Goal: Use online tool/utility: Utilize a website feature to perform a specific function

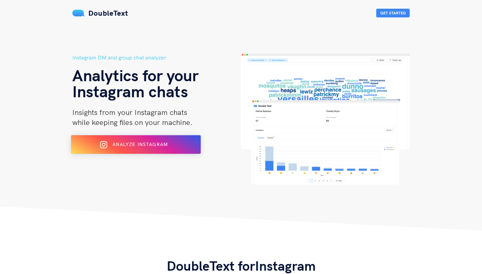
click at [166, 143] on span "Analyze Instagram" at bounding box center [139, 145] width 55 height 6
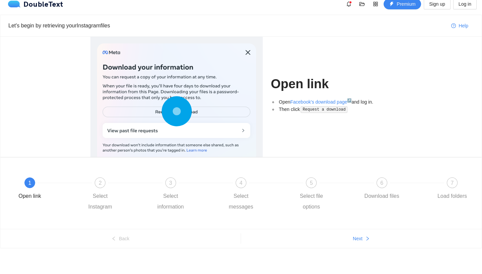
scroll to position [7, 0]
click at [362, 238] on span "Next" at bounding box center [358, 238] width 10 height 7
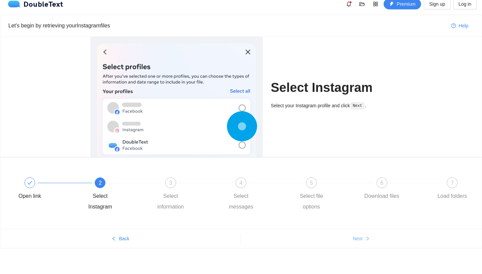
click at [362, 238] on span "Next" at bounding box center [358, 238] width 10 height 7
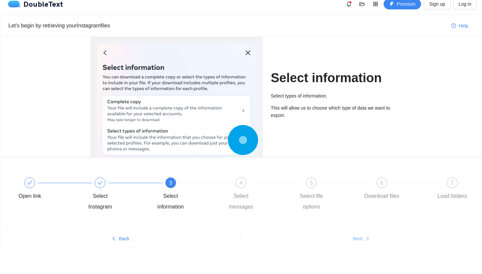
click at [362, 238] on span "Next" at bounding box center [358, 238] width 10 height 7
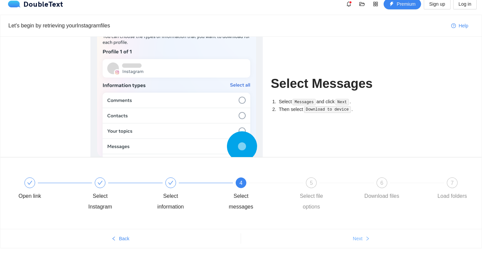
click at [362, 238] on span "Next" at bounding box center [358, 238] width 10 height 7
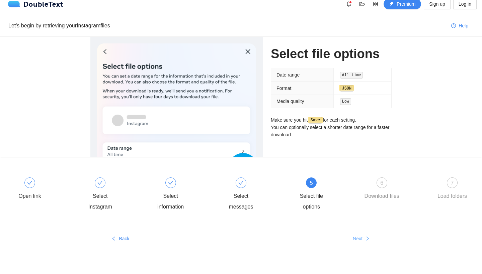
click at [362, 238] on span "Next" at bounding box center [358, 238] width 10 height 7
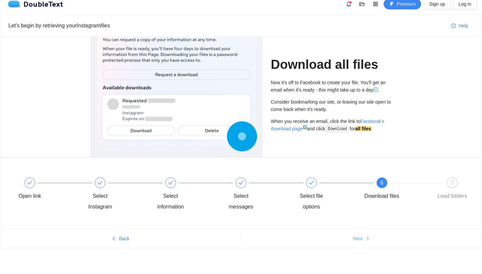
click at [362, 238] on span "Next" at bounding box center [358, 238] width 10 height 7
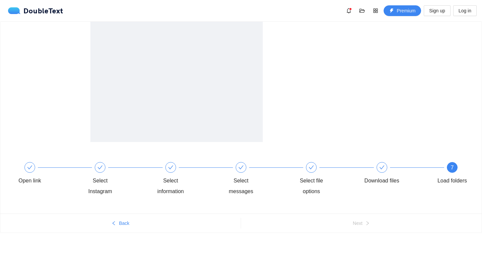
click at [365, 240] on div "Open link Select Instagram Select information Select messages Select file optio…" at bounding box center [241, 140] width 482 height 238
click at [383, 94] on div at bounding box center [331, 82] width 121 height 120
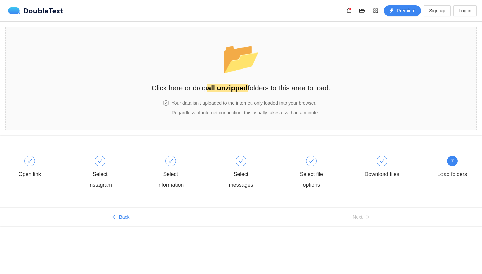
scroll to position [0, 0]
click at [273, 117] on div "Your data isn't uploaded to the internet, only loaded into your browser. Regard…" at bounding box center [241, 111] width 179 height 24
click at [346, 111] on section "📂 Click here or drop all unzipped folders to this area to load. Your data isn't…" at bounding box center [240, 78] width 471 height 103
click at [127, 219] on span "Back" at bounding box center [124, 216] width 10 height 7
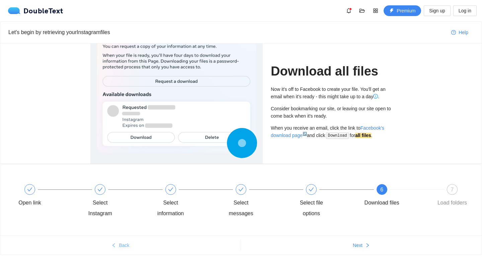
click at [127, 219] on div "Open link Select Instagram Select information Select messages Select file optio…" at bounding box center [240, 202] width 461 height 48
click at [121, 246] on span "Back" at bounding box center [124, 245] width 10 height 7
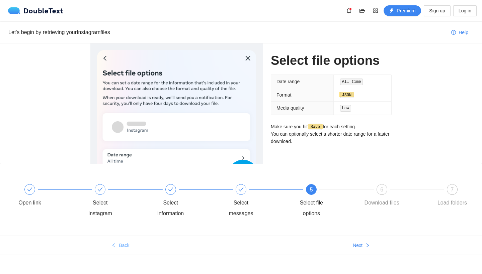
click at [121, 246] on span "Back" at bounding box center [124, 245] width 10 height 7
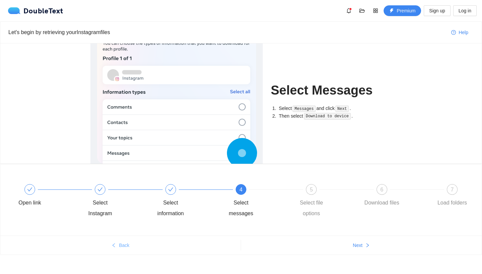
click at [121, 246] on span "Back" at bounding box center [124, 245] width 10 height 7
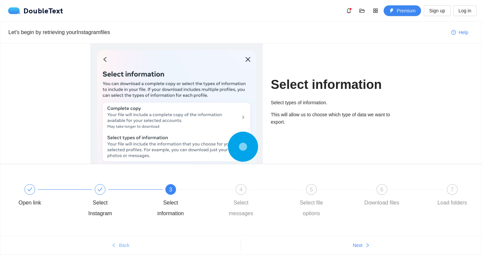
click at [121, 246] on span "Back" at bounding box center [124, 245] width 10 height 7
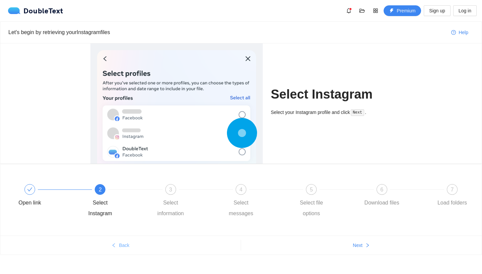
click at [121, 246] on span "Back" at bounding box center [124, 245] width 10 height 7
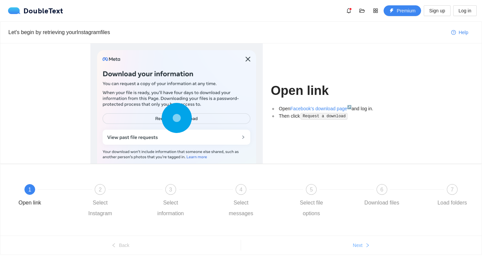
click at [363, 250] on button "Next" at bounding box center [361, 245] width 241 height 11
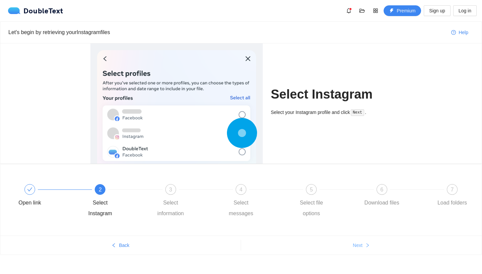
click at [363, 249] on button "Next" at bounding box center [361, 245] width 241 height 11
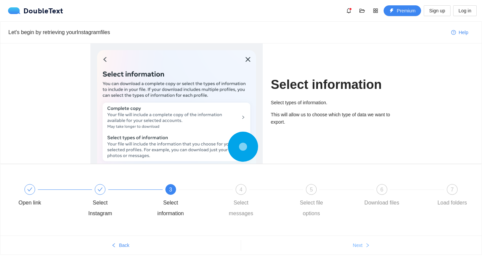
click at [363, 249] on button "Next" at bounding box center [361, 245] width 241 height 11
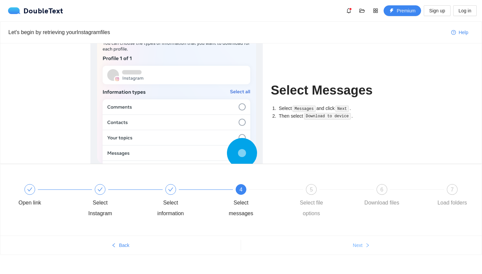
click at [362, 249] on span "Next" at bounding box center [358, 245] width 10 height 7
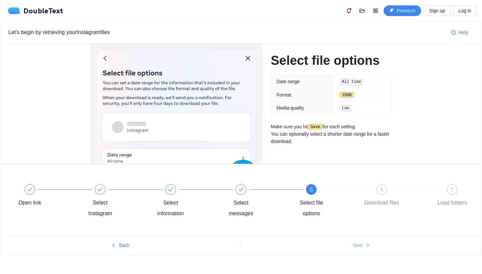
click at [362, 249] on span "Next" at bounding box center [358, 245] width 10 height 7
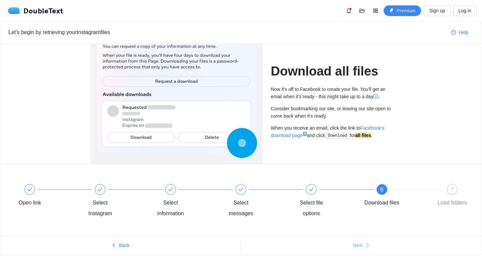
click at [362, 249] on span "Next" at bounding box center [358, 245] width 10 height 7
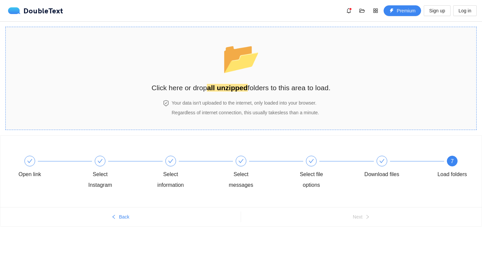
click at [243, 72] on span "📂" at bounding box center [241, 58] width 38 height 34
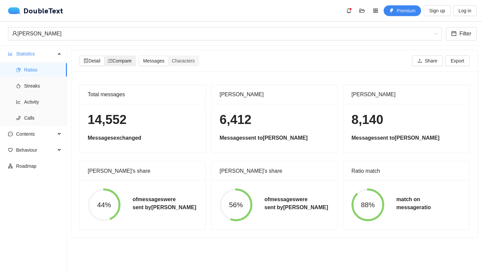
click at [126, 60] on span "Compare" at bounding box center [120, 60] width 24 height 5
click at [104, 56] on input "Compare" at bounding box center [104, 56] width 0 height 0
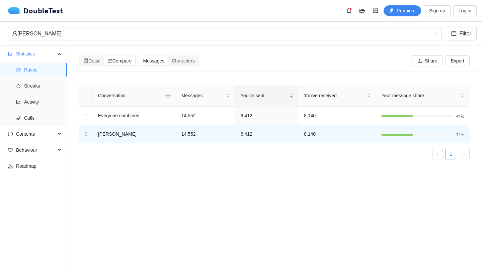
click at [204, 70] on div "Detail Compare Messages Characters Share Export" at bounding box center [274, 60] width 390 height 21
click at [194, 62] on span "Characters" at bounding box center [183, 60] width 23 height 5
click at [168, 56] on input "Characters" at bounding box center [168, 56] width 0 height 0
click at [153, 63] on span "Messages" at bounding box center [153, 60] width 21 height 5
click at [139, 56] on input "Messages" at bounding box center [139, 56] width 0 height 0
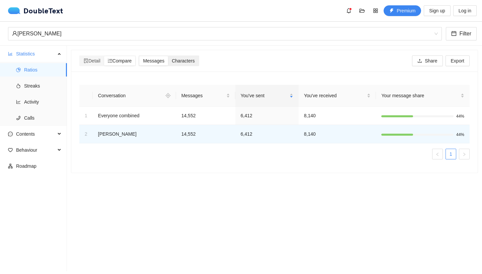
click at [190, 61] on span "Characters" at bounding box center [183, 60] width 23 height 5
click at [168, 56] on input "Characters" at bounding box center [168, 56] width 0 height 0
click at [163, 61] on span "Messages" at bounding box center [153, 60] width 21 height 5
click at [139, 56] on input "Messages" at bounding box center [139, 56] width 0 height 0
click at [104, 62] on div "Detail" at bounding box center [92, 60] width 24 height 9
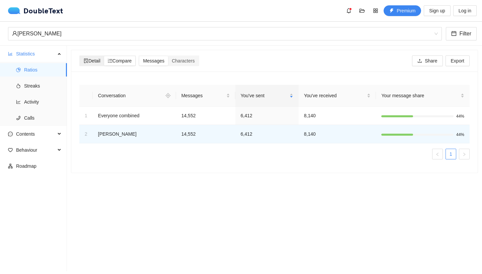
click at [80, 56] on input "Detail" at bounding box center [80, 56] width 0 height 0
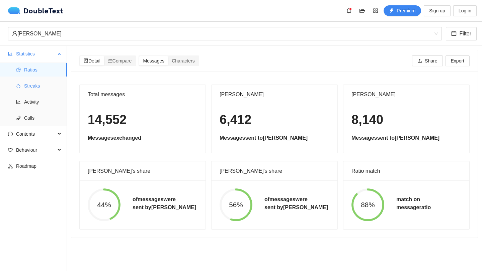
click at [56, 87] on span "Streaks" at bounding box center [42, 85] width 37 height 13
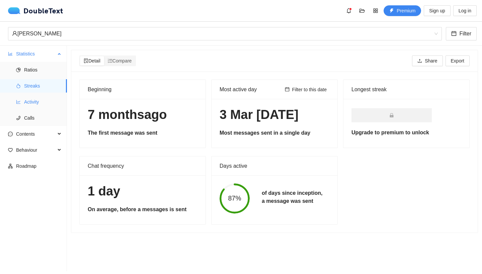
click at [43, 104] on span "Activity" at bounding box center [42, 101] width 37 height 13
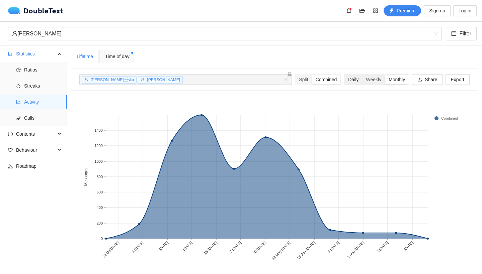
click at [355, 78] on div "Daily" at bounding box center [353, 79] width 18 height 9
click at [344, 75] on input "Daily" at bounding box center [344, 75] width 0 height 0
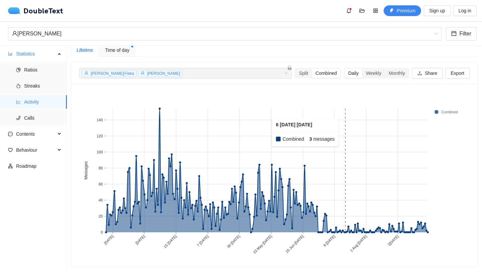
scroll to position [6, 0]
click at [385, 75] on div "Monthly" at bounding box center [397, 73] width 24 height 9
click at [385, 69] on input "Monthly" at bounding box center [385, 69] width 0 height 0
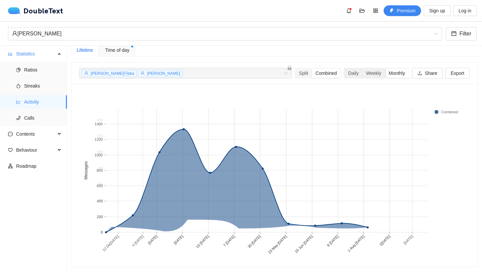
click at [396, 73] on div "Monthly" at bounding box center [397, 73] width 24 height 9
click at [385, 69] on input "Monthly" at bounding box center [385, 69] width 0 height 0
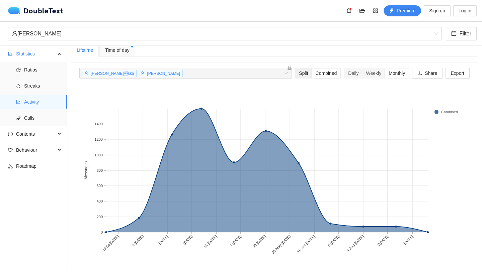
click at [298, 73] on div "Split" at bounding box center [303, 73] width 16 height 9
click at [295, 69] on input "Split" at bounding box center [295, 69] width 0 height 0
click at [322, 75] on div "Combined" at bounding box center [326, 73] width 29 height 9
click at [312, 69] on input "Combined" at bounding box center [312, 69] width 0 height 0
click at [297, 75] on div "Split" at bounding box center [303, 73] width 16 height 9
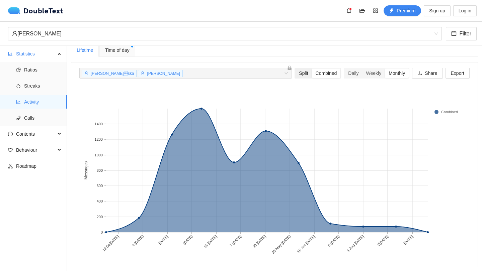
click at [295, 69] on input "Split" at bounding box center [295, 69] width 0 height 0
click at [323, 74] on div "Combined" at bounding box center [326, 73] width 29 height 9
click at [312, 69] on input "Combined" at bounding box center [312, 69] width 0 height 0
click at [301, 73] on div "Split" at bounding box center [303, 73] width 16 height 9
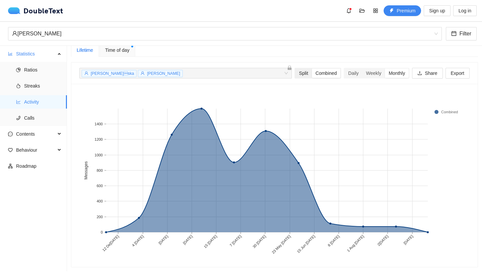
click at [295, 69] on input "Split" at bounding box center [295, 69] width 0 height 0
click at [328, 76] on div "Combined" at bounding box center [326, 73] width 29 height 9
click at [312, 69] on input "Combined" at bounding box center [312, 69] width 0 height 0
click at [300, 74] on div "Split" at bounding box center [303, 73] width 16 height 9
click at [295, 69] on input "Split" at bounding box center [295, 69] width 0 height 0
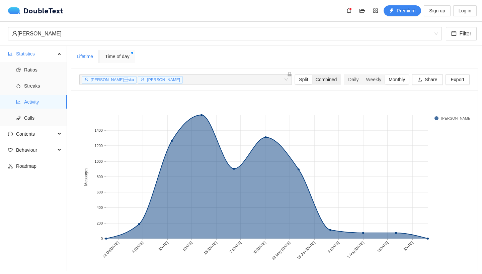
click at [323, 78] on div "Combined" at bounding box center [326, 79] width 29 height 9
click at [312, 75] on input "Combined" at bounding box center [312, 75] width 0 height 0
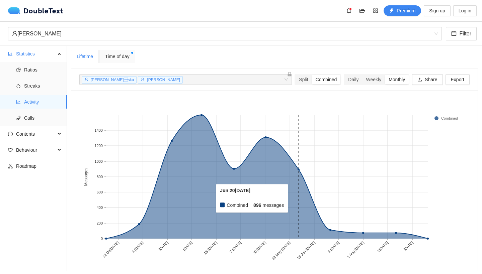
click at [295, 199] on rect at bounding box center [298, 177] width 32 height 124
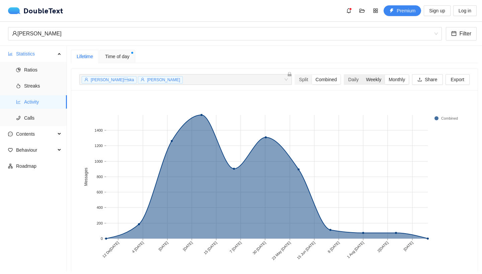
click at [368, 83] on div "Weekly" at bounding box center [373, 79] width 23 height 9
click at [362, 75] on input "Weekly" at bounding box center [362, 75] width 0 height 0
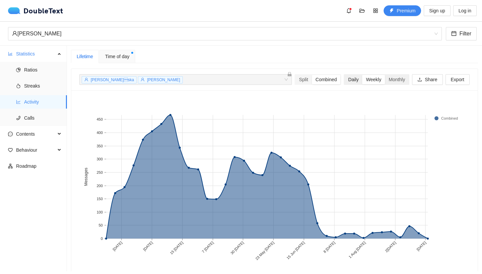
click at [351, 83] on div "Daily" at bounding box center [353, 79] width 18 height 9
click at [344, 75] on input "Daily" at bounding box center [344, 75] width 0 height 0
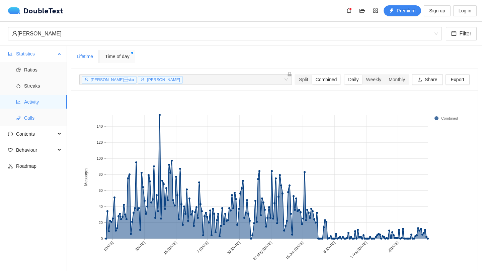
click at [33, 119] on span "Calls" at bounding box center [42, 117] width 37 height 13
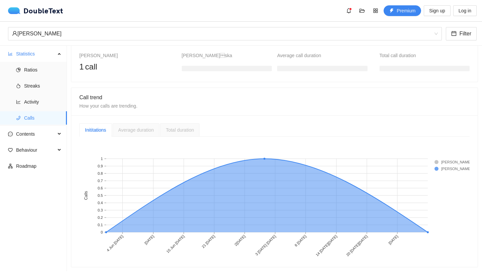
scroll to position [93, 0]
click at [46, 135] on span "Contents" at bounding box center [35, 133] width 39 height 13
click at [45, 149] on span "Word Cloud" at bounding box center [42, 150] width 37 height 13
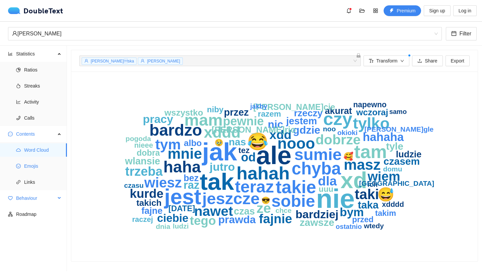
drag, startPoint x: 45, startPoint y: 169, endPoint x: 42, endPoint y: 197, distance: 27.9
click at [45, 169] on span "Emojis" at bounding box center [42, 166] width 37 height 13
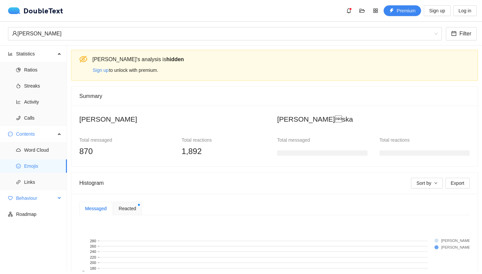
click at [42, 197] on span "Behaviour" at bounding box center [35, 198] width 39 height 13
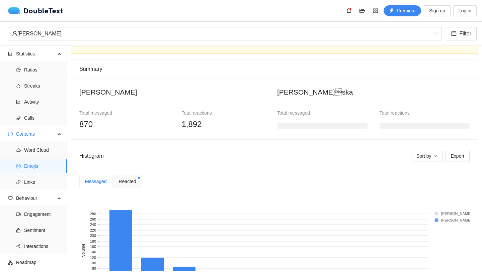
scroll to position [30, 0]
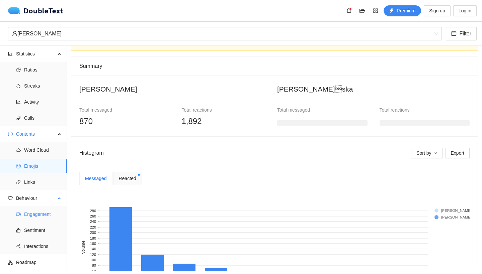
click at [46, 212] on span "Engagement" at bounding box center [42, 214] width 37 height 13
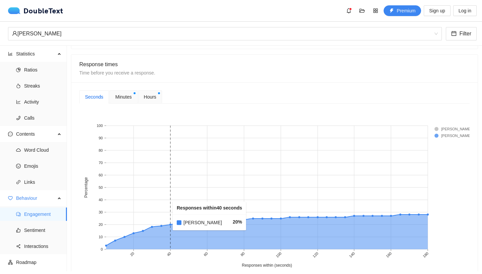
scroll to position [187, 0]
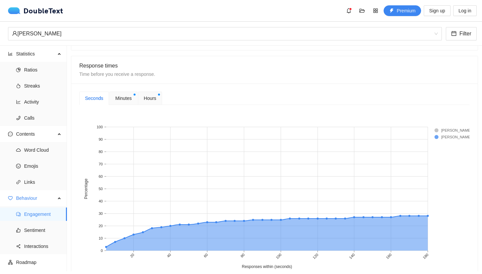
click at [123, 98] on div "Minutes" at bounding box center [123, 98] width 28 height 13
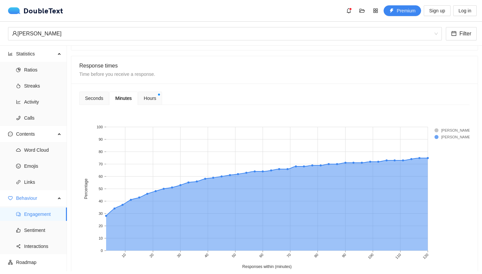
click at [437, 127] on rect at bounding box center [447, 130] width 27 height 7
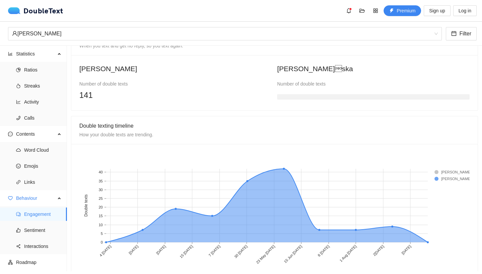
scroll to position [450, 0]
click at [326, 95] on h3 at bounding box center [373, 97] width 192 height 5
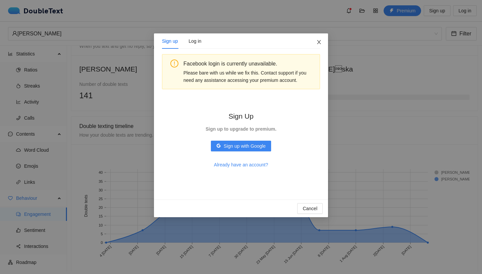
click at [322, 40] on span "Close" at bounding box center [319, 42] width 18 height 18
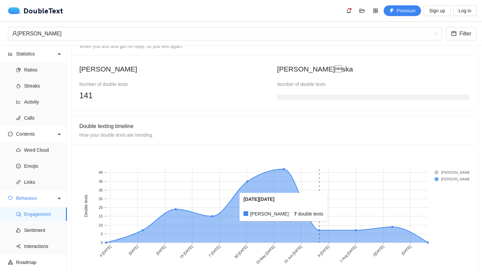
scroll to position [0, 0]
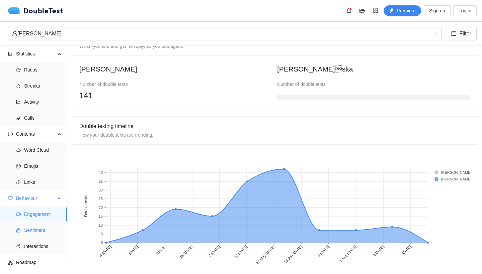
click at [40, 233] on span "Sentiment" at bounding box center [42, 230] width 37 height 13
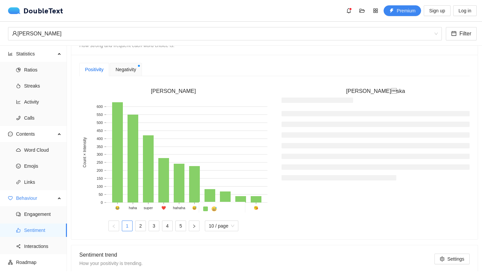
scroll to position [172, 0]
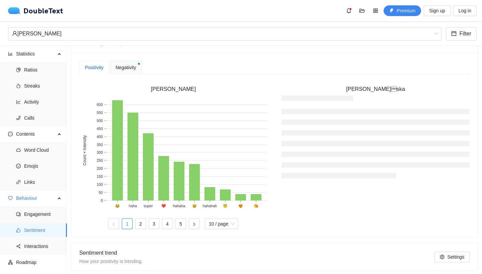
click at [352, 144] on li at bounding box center [375, 143] width 188 height 5
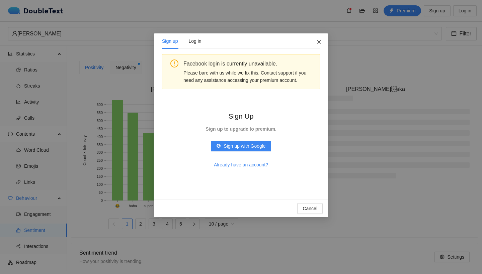
click at [320, 41] on icon "close" at bounding box center [318, 41] width 5 height 5
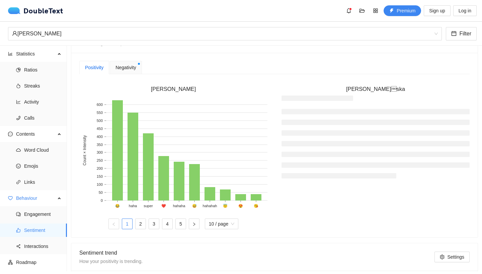
click at [137, 73] on div "Negativity" at bounding box center [126, 67] width 32 height 13
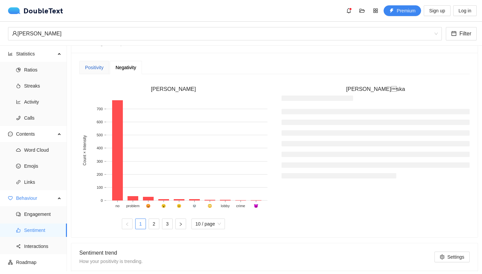
click at [98, 70] on div "Positivity" at bounding box center [94, 67] width 18 height 7
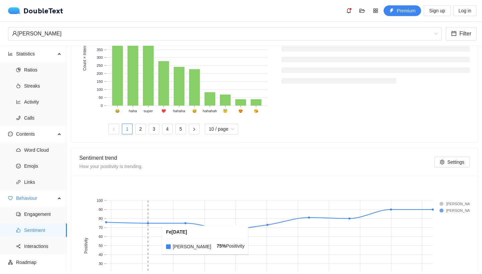
scroll to position [154, 0]
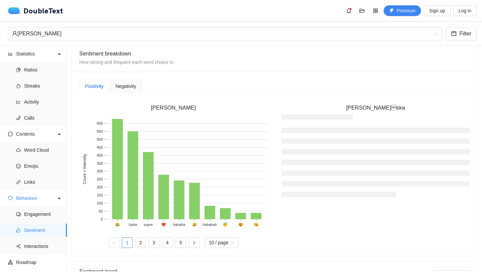
click at [380, 161] on li at bounding box center [375, 162] width 188 height 5
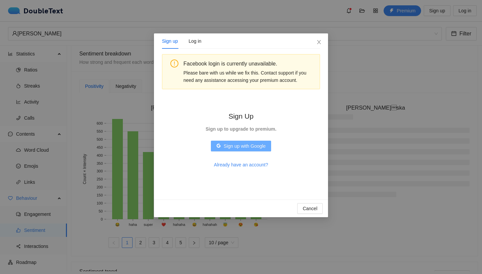
click at [265, 146] on span "Sign up with Google" at bounding box center [245, 146] width 42 height 7
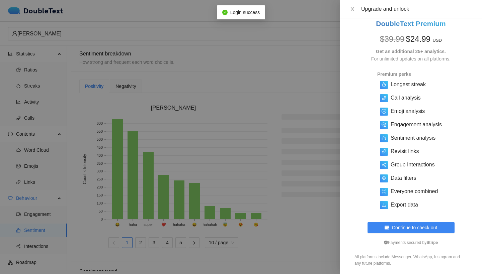
scroll to position [8, 0]
click at [350, 9] on icon "close" at bounding box center [352, 8] width 5 height 5
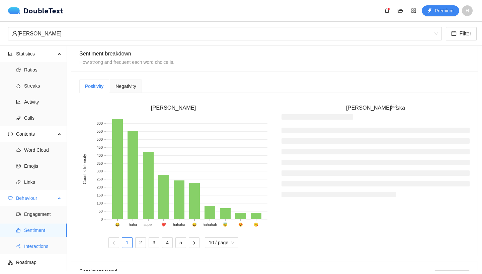
click at [48, 246] on span "Interactions" at bounding box center [42, 246] width 37 height 13
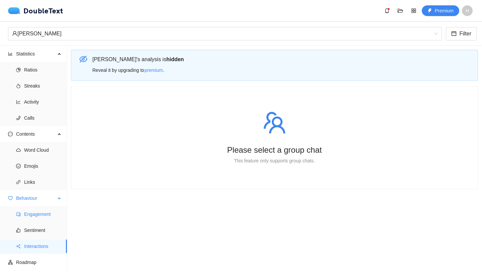
click at [48, 212] on span "Engagement" at bounding box center [42, 214] width 37 height 13
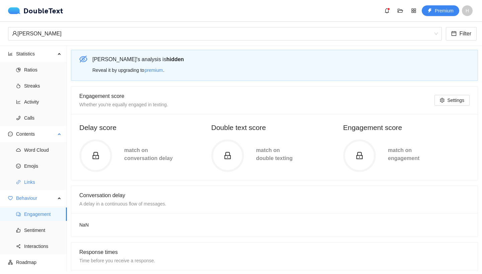
click at [53, 184] on span "Links" at bounding box center [42, 182] width 37 height 13
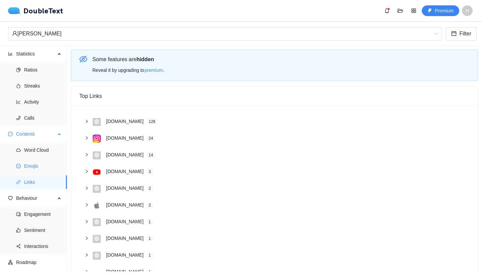
click at [49, 168] on span "Emojis" at bounding box center [42, 166] width 37 height 13
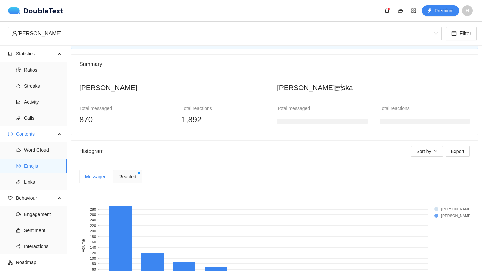
scroll to position [22, 0]
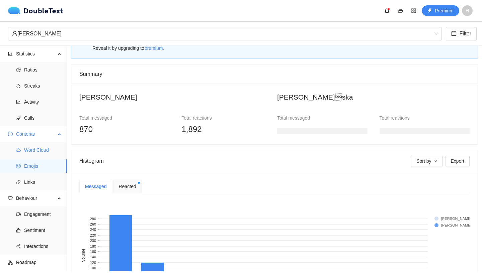
click at [46, 147] on span "Word Cloud" at bounding box center [42, 150] width 37 height 13
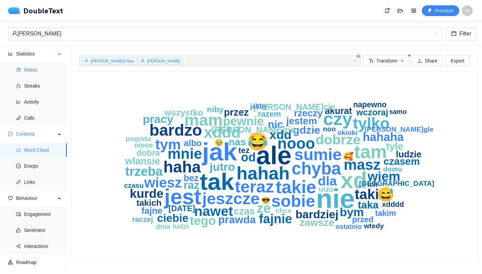
click at [40, 63] on span "Ratios" at bounding box center [42, 69] width 37 height 13
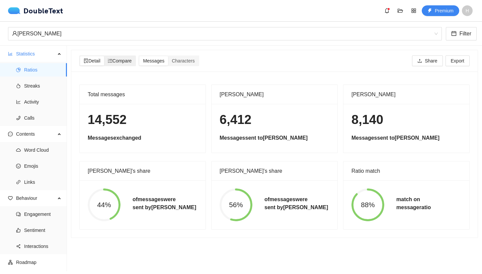
click at [132, 63] on span "Compare" at bounding box center [120, 60] width 24 height 5
click at [104, 56] on input "Compare" at bounding box center [104, 56] width 0 height 0
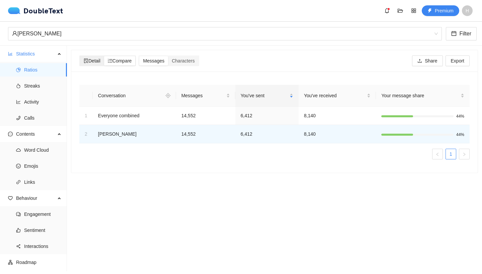
click at [91, 62] on span "Detail" at bounding box center [92, 60] width 17 height 5
click at [80, 56] on input "Detail" at bounding box center [80, 56] width 0 height 0
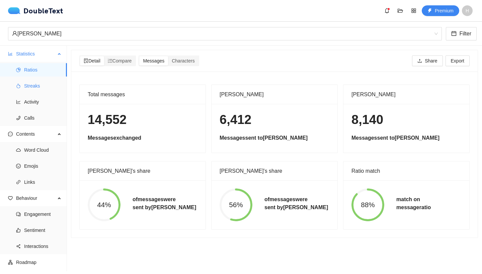
click at [43, 87] on span "Streaks" at bounding box center [42, 85] width 37 height 13
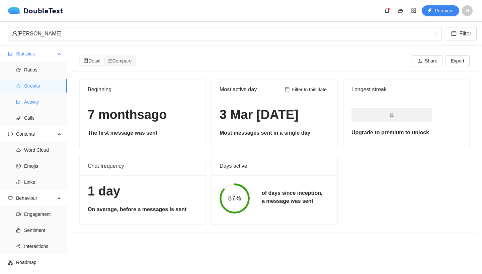
click at [43, 99] on span "Activity" at bounding box center [42, 101] width 37 height 13
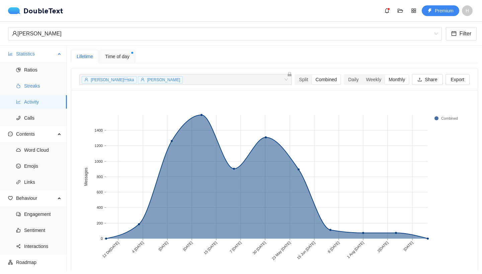
click at [40, 91] on span "Streaks" at bounding box center [42, 85] width 37 height 13
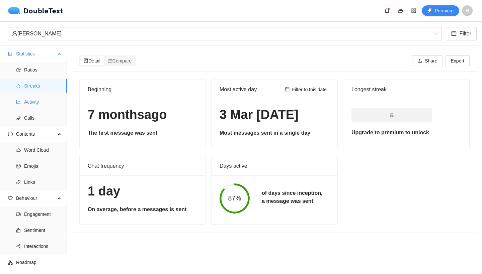
click at [41, 107] on span "Activity" at bounding box center [42, 101] width 37 height 13
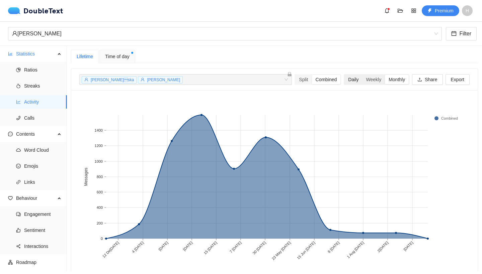
click at [344, 81] on div "Daily" at bounding box center [353, 79] width 18 height 9
click at [344, 75] on input "Daily" at bounding box center [344, 75] width 0 height 0
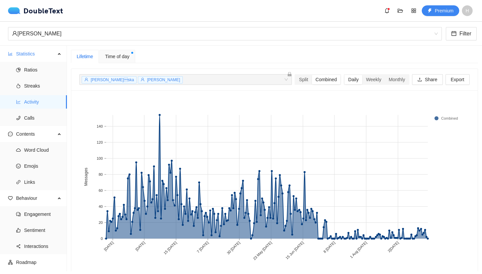
click at [129, 58] on span "Time of day" at bounding box center [117, 56] width 24 height 7
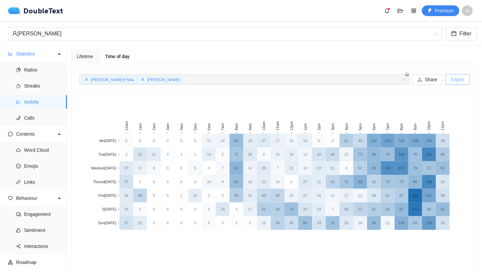
click at [454, 80] on span "Export" at bounding box center [457, 79] width 13 height 7
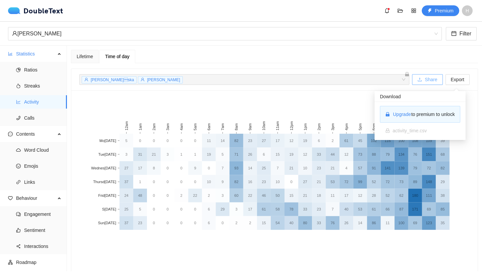
click at [430, 80] on span "Share" at bounding box center [431, 79] width 12 height 7
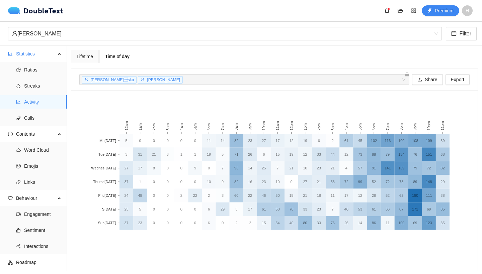
click at [297, 104] on rect at bounding box center [274, 181] width 390 height 167
click at [92, 56] on div "Lifetime" at bounding box center [85, 56] width 16 height 7
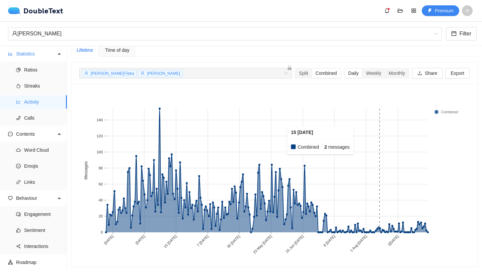
scroll to position [6, 0]
click at [379, 72] on div "Weekly" at bounding box center [373, 73] width 23 height 9
click at [362, 69] on input "Weekly" at bounding box center [362, 69] width 0 height 0
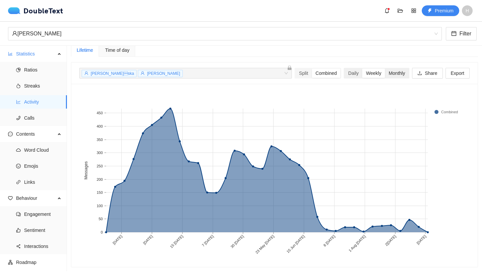
click at [390, 69] on div "Monthly" at bounding box center [397, 73] width 24 height 9
click at [385, 69] on input "Monthly" at bounding box center [385, 69] width 0 height 0
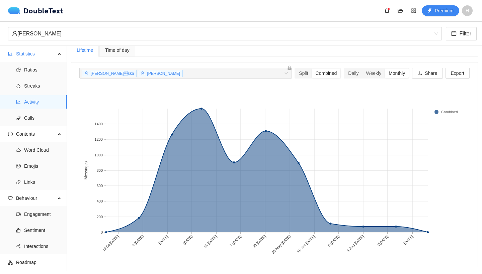
click at [124, 49] on span "Time of day" at bounding box center [117, 50] width 24 height 5
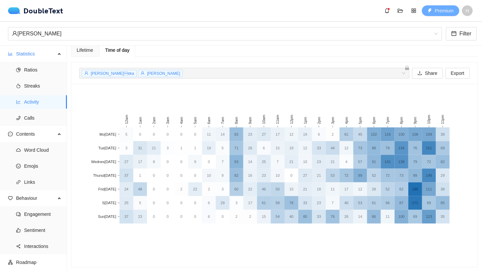
click at [431, 13] on icon "thunderbolt" at bounding box center [429, 10] width 5 height 5
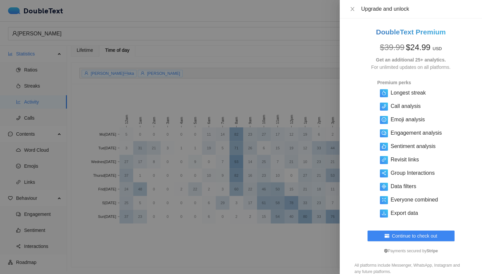
scroll to position [0, 0]
click at [354, 13] on div "Upgrade and unlock" at bounding box center [411, 9] width 142 height 18
click at [353, 10] on icon "close" at bounding box center [352, 9] width 4 height 4
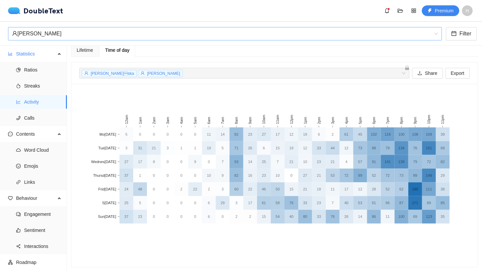
click at [333, 37] on div "Paulina Pęska" at bounding box center [222, 33] width 420 height 13
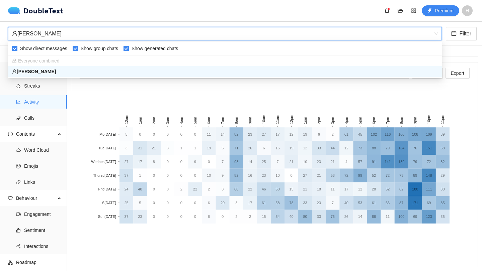
click at [334, 38] on div "Paulina Pęska" at bounding box center [222, 33] width 420 height 13
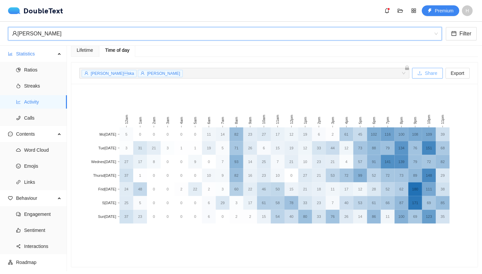
click at [423, 70] on button "Share" at bounding box center [427, 73] width 30 height 11
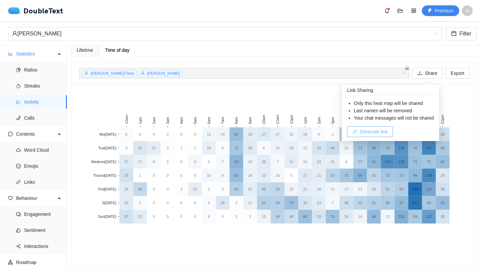
click at [380, 132] on span "Generate link" at bounding box center [374, 131] width 28 height 7
click at [373, 130] on span "Copy link" at bounding box center [369, 131] width 19 height 7
click at [92, 54] on div "Lifetime" at bounding box center [85, 50] width 16 height 7
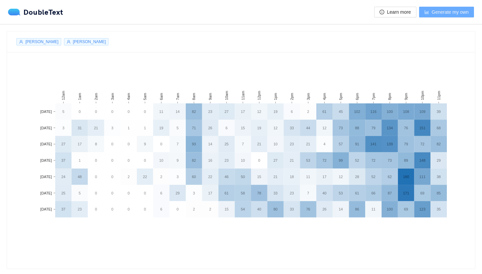
click at [444, 14] on span "Generate my own" at bounding box center [450, 11] width 37 height 7
